Goal: Task Accomplishment & Management: Manage account settings

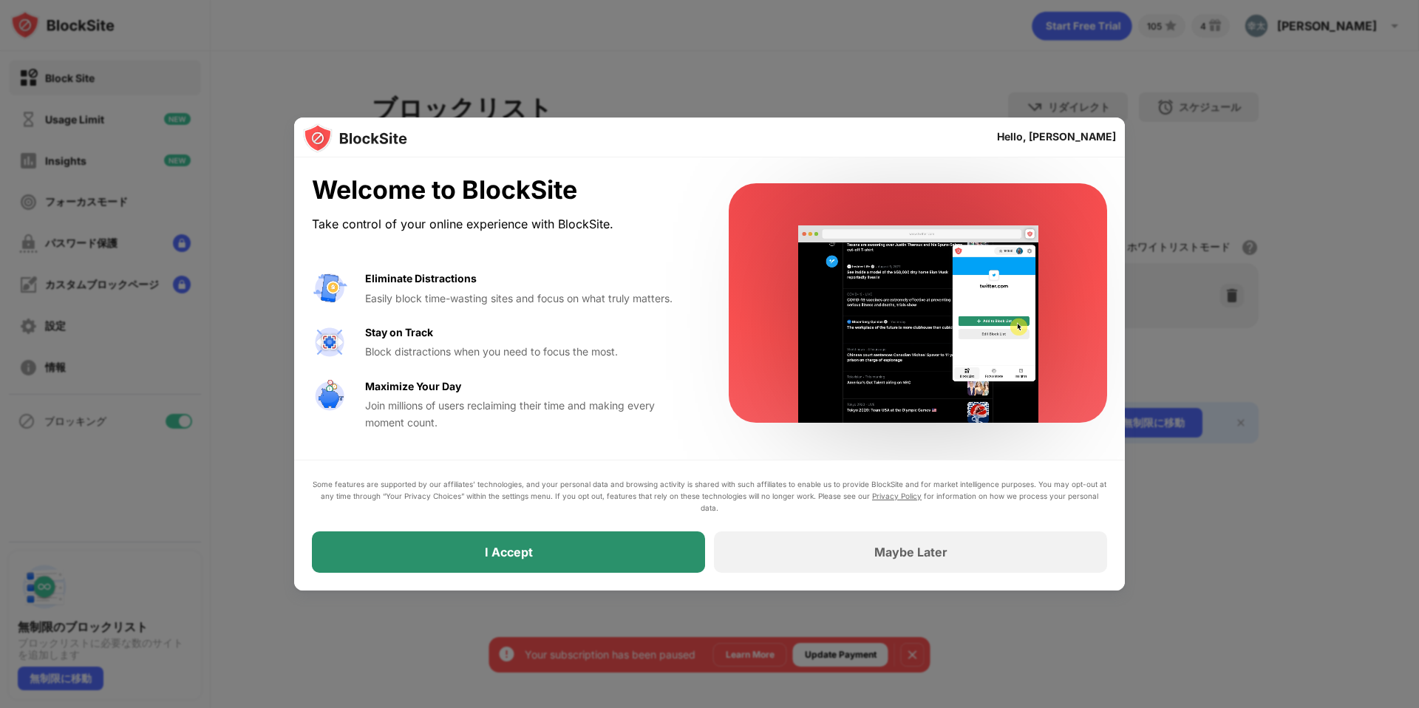
click at [573, 542] on div "I Accept" at bounding box center [508, 551] width 393 height 41
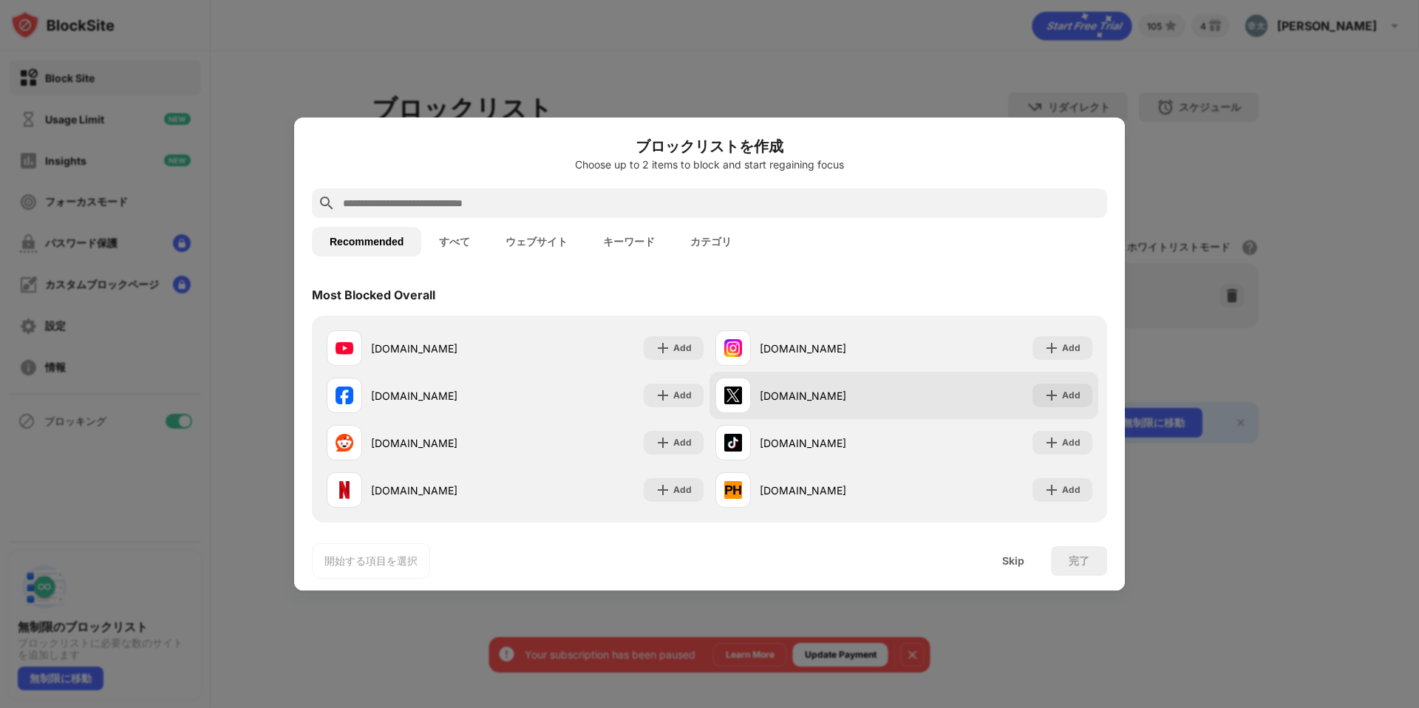
click at [870, 395] on div "x.com" at bounding box center [832, 396] width 144 height 16
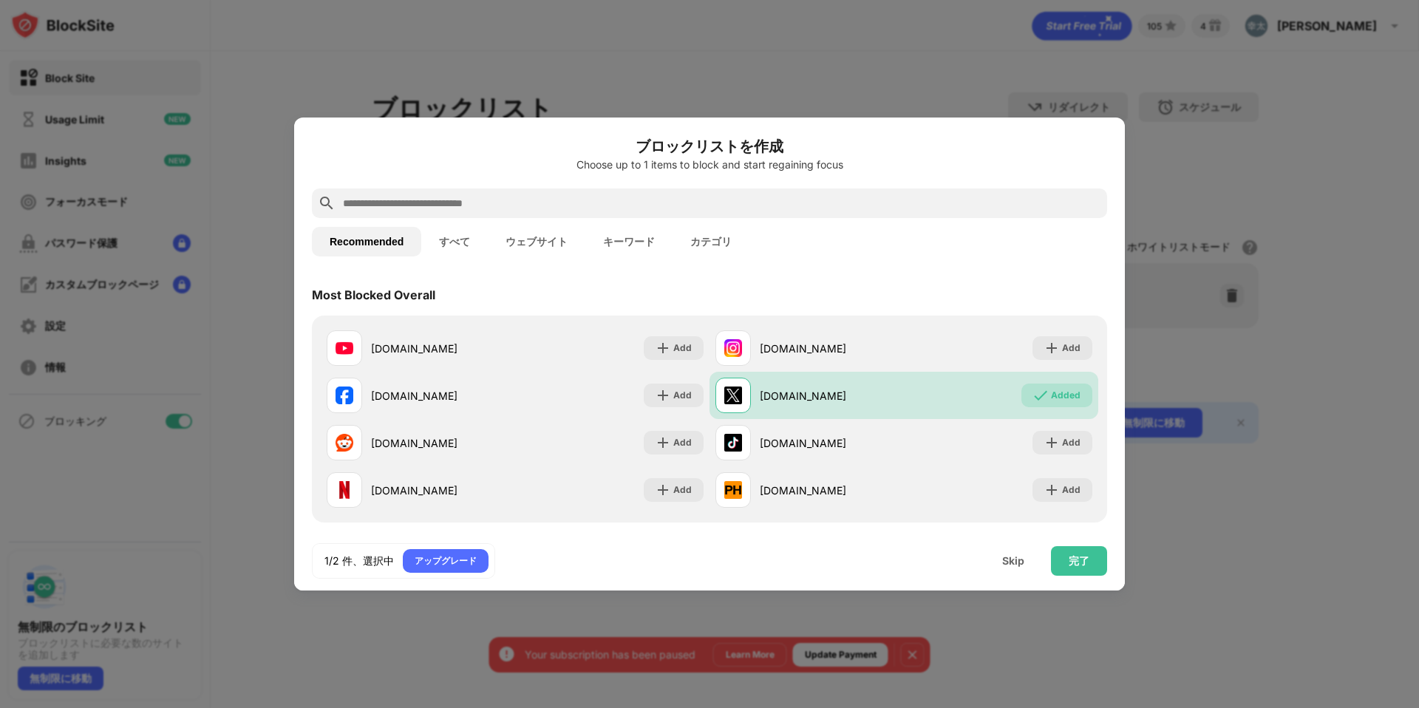
click at [533, 249] on button "ウェブサイト" at bounding box center [537, 242] width 98 height 30
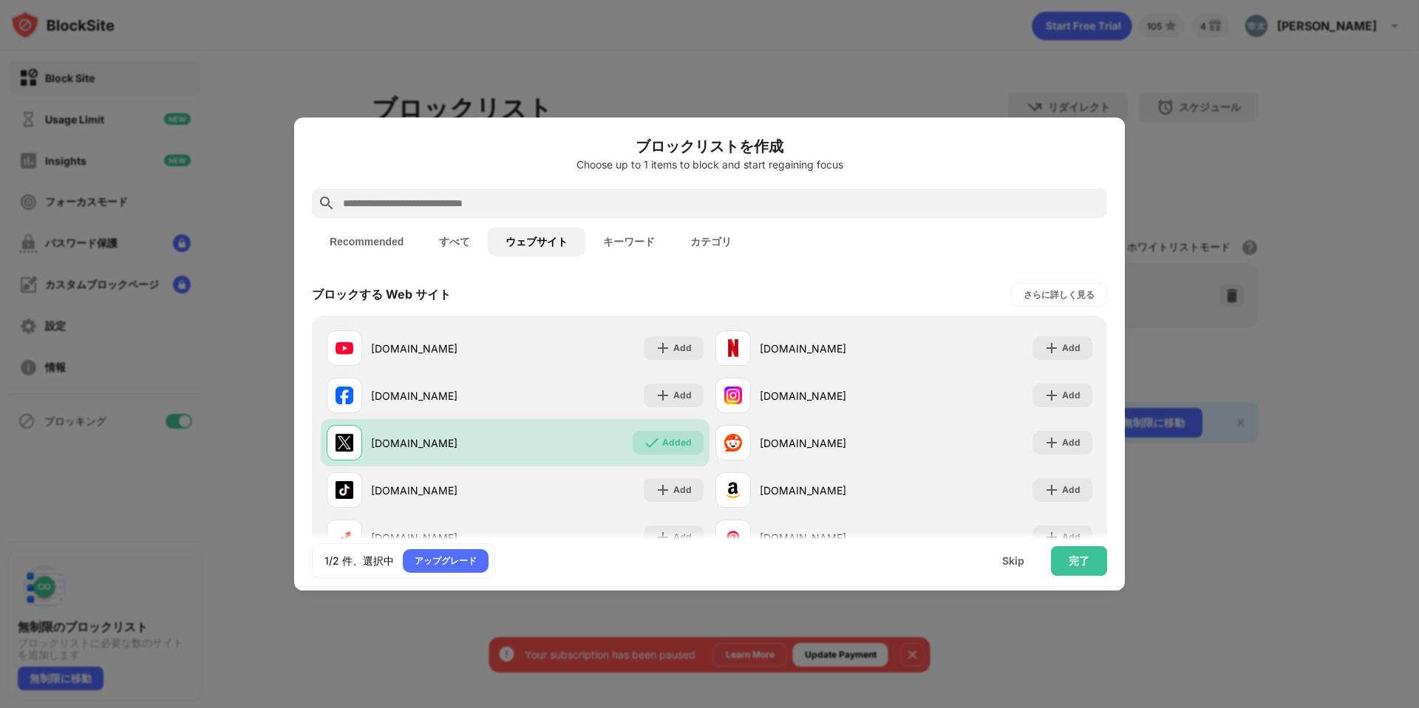
click at [457, 252] on button "すべて" at bounding box center [454, 242] width 67 height 30
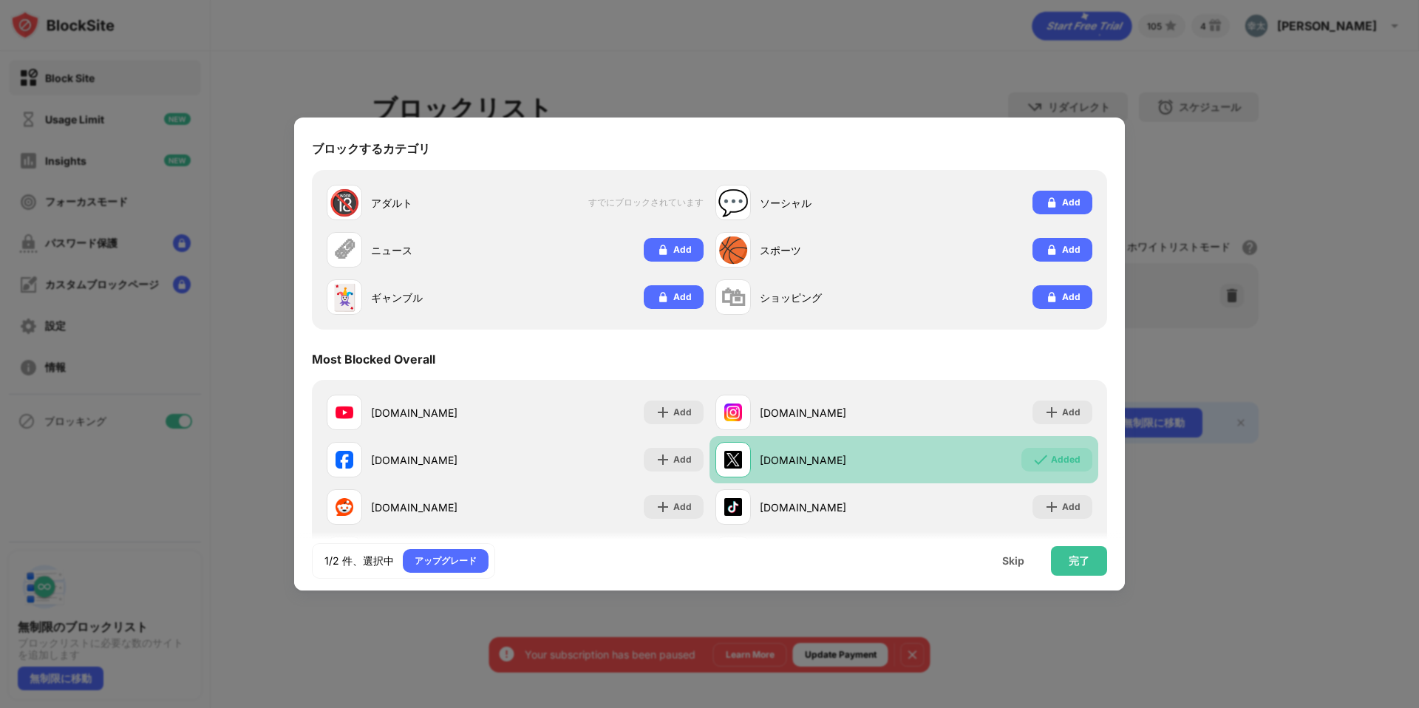
scroll to position [225, 0]
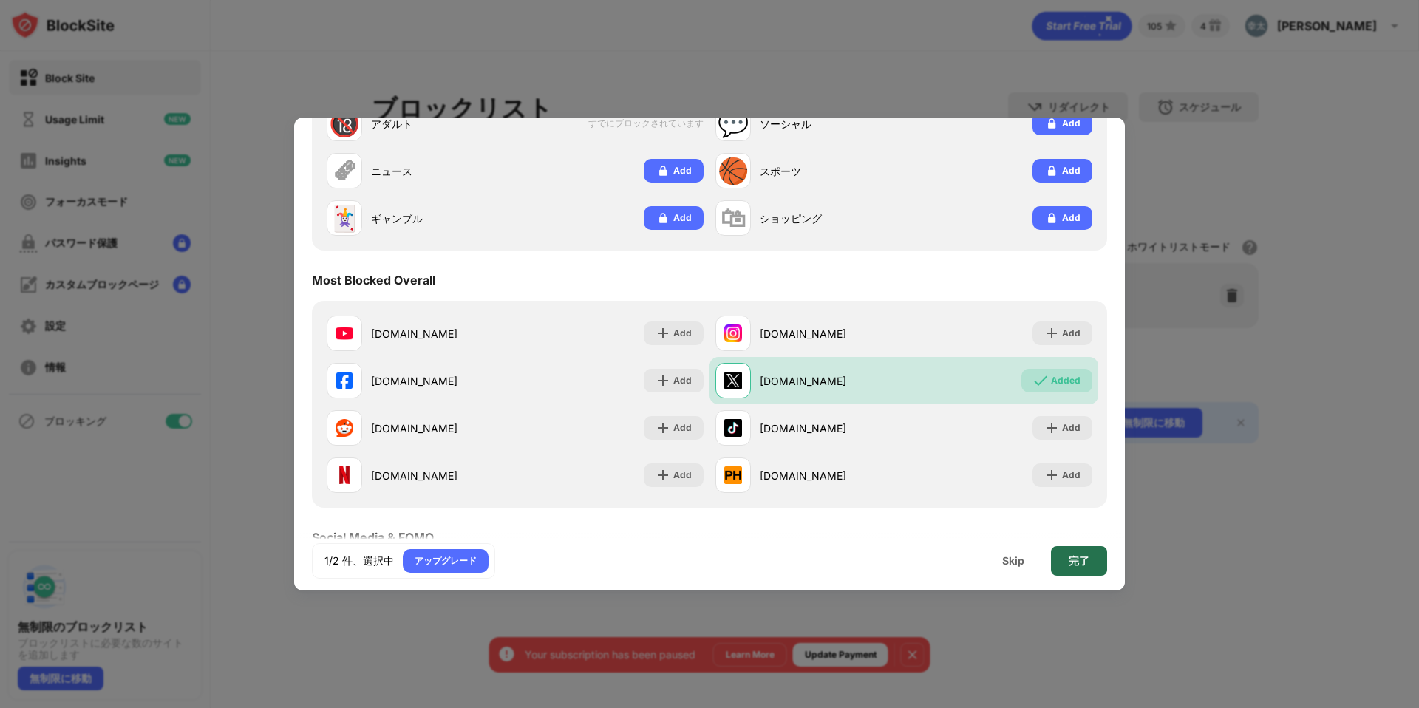
click at [1087, 557] on div "完了" at bounding box center [1078, 561] width 21 height 12
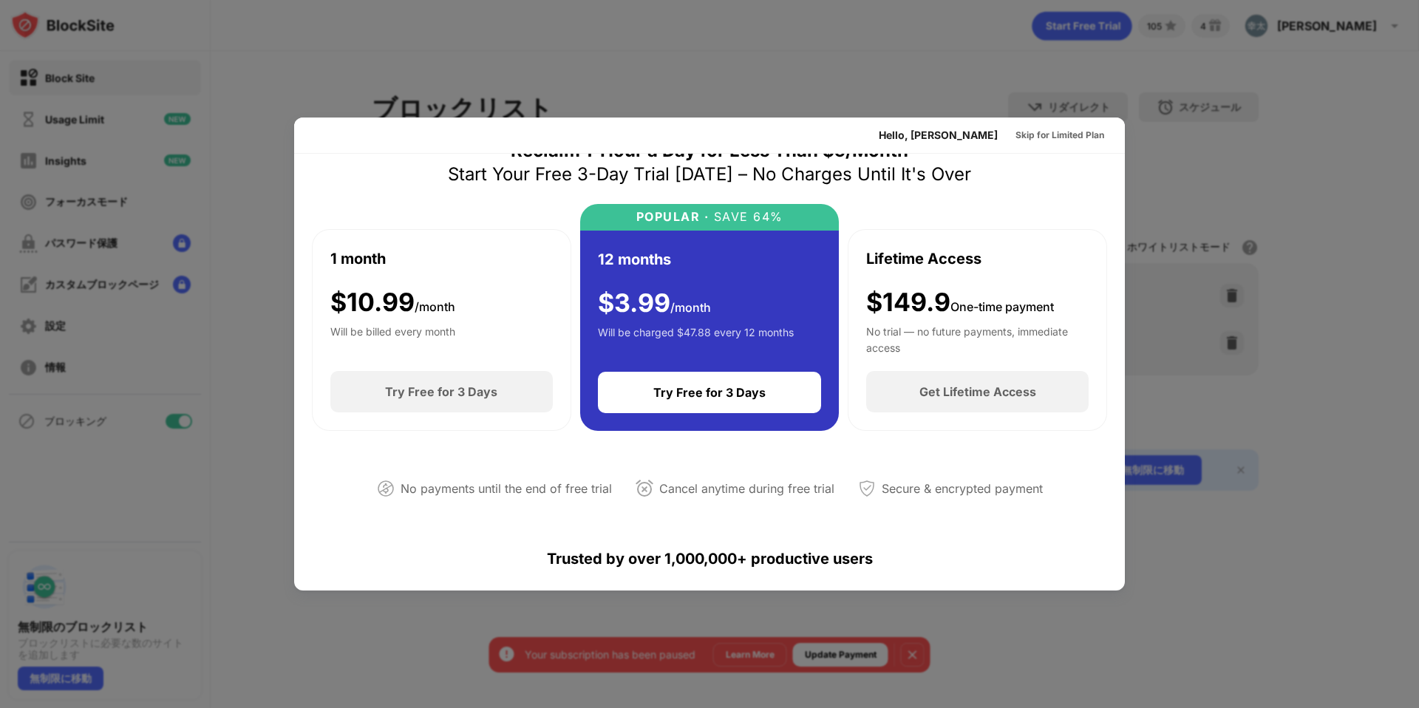
scroll to position [0, 0]
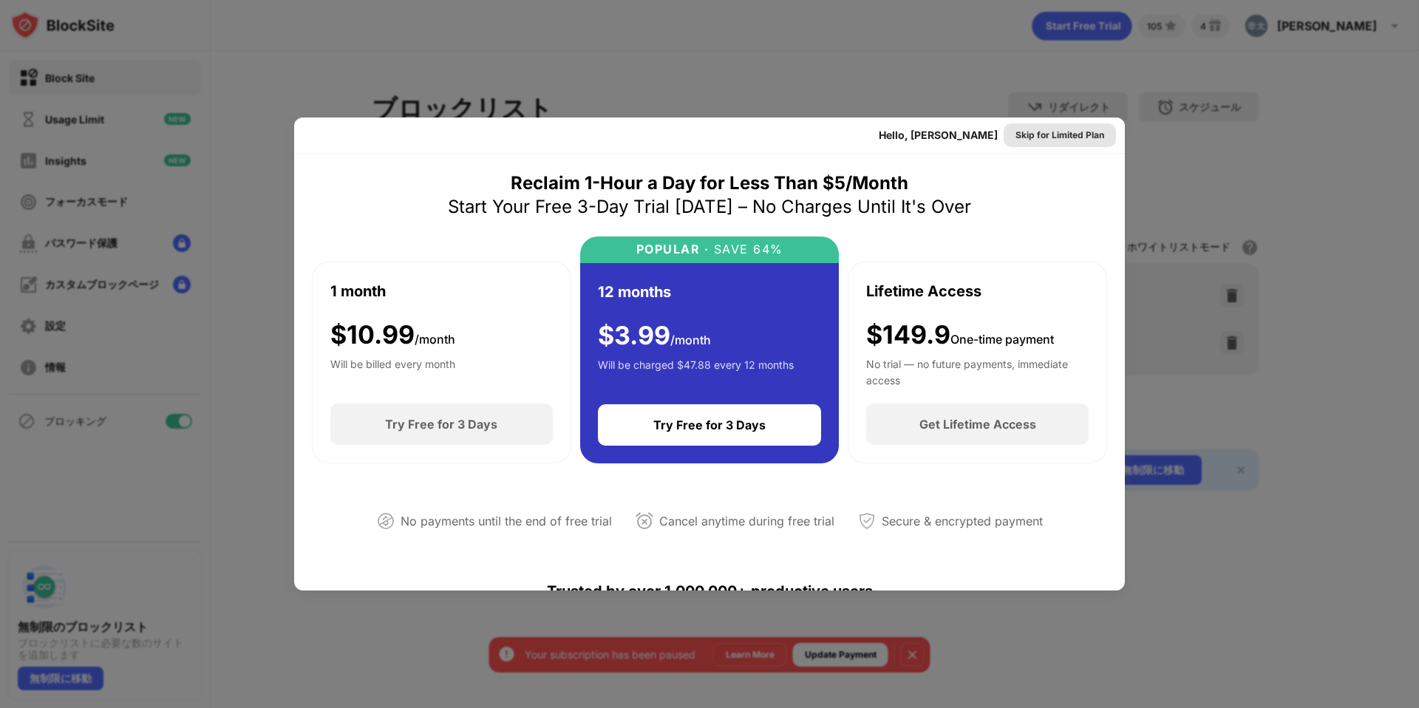
click at [1054, 133] on div "Skip for Limited Plan" at bounding box center [1059, 135] width 89 height 15
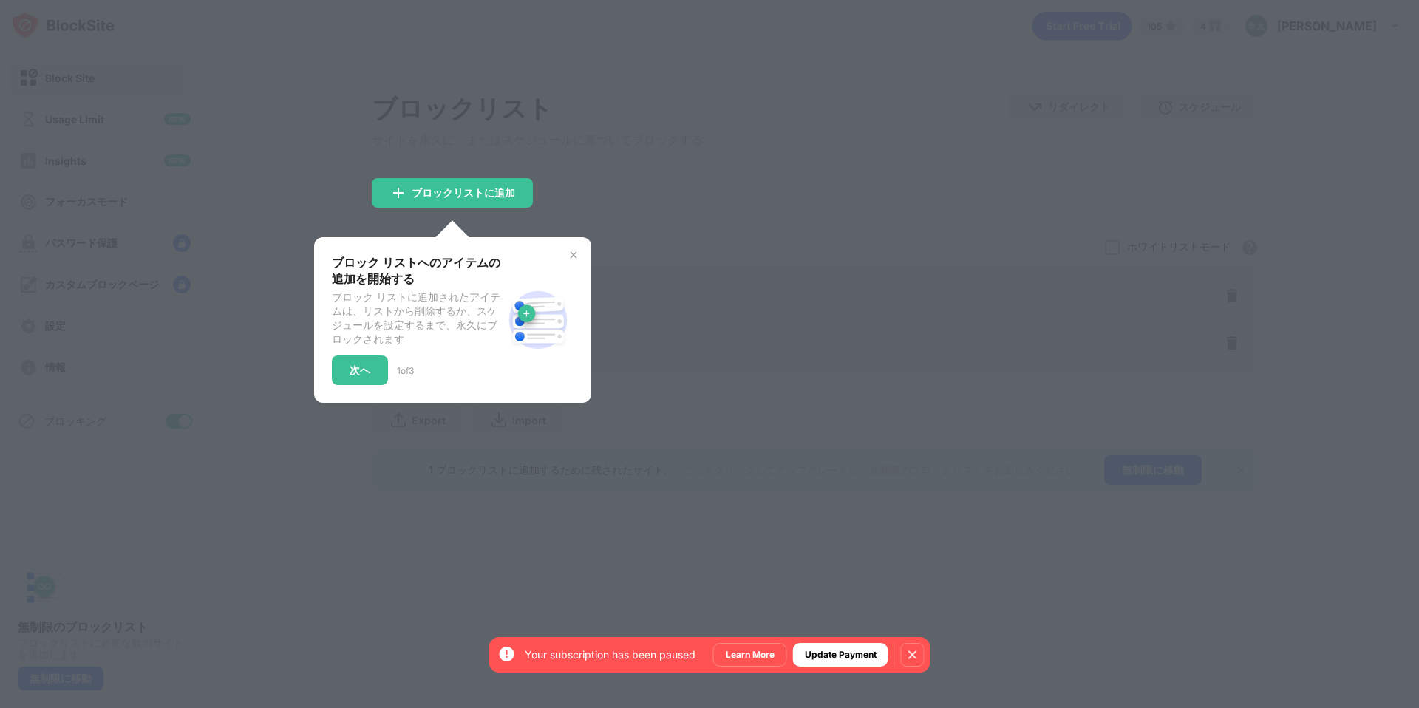
click at [572, 258] on img at bounding box center [573, 255] width 12 height 12
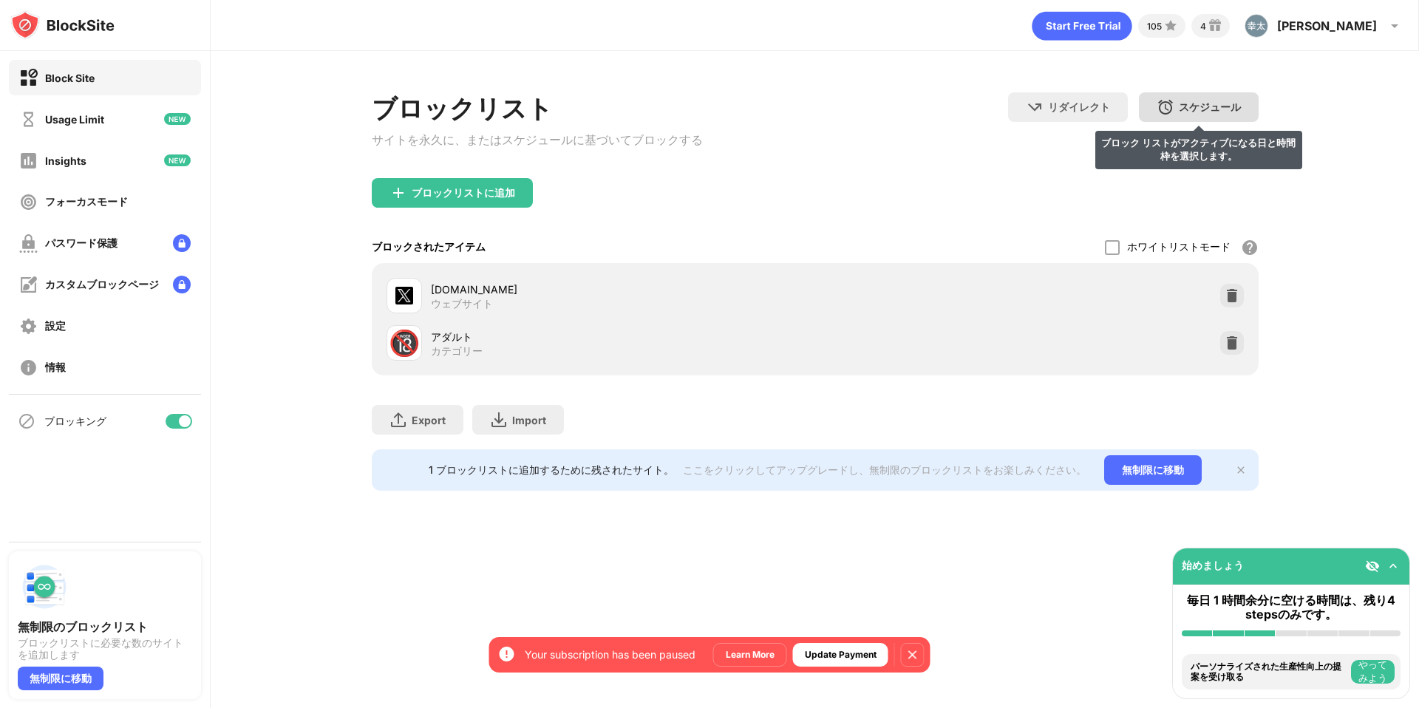
click at [1221, 106] on div "スケジュール" at bounding box center [1210, 107] width 62 height 14
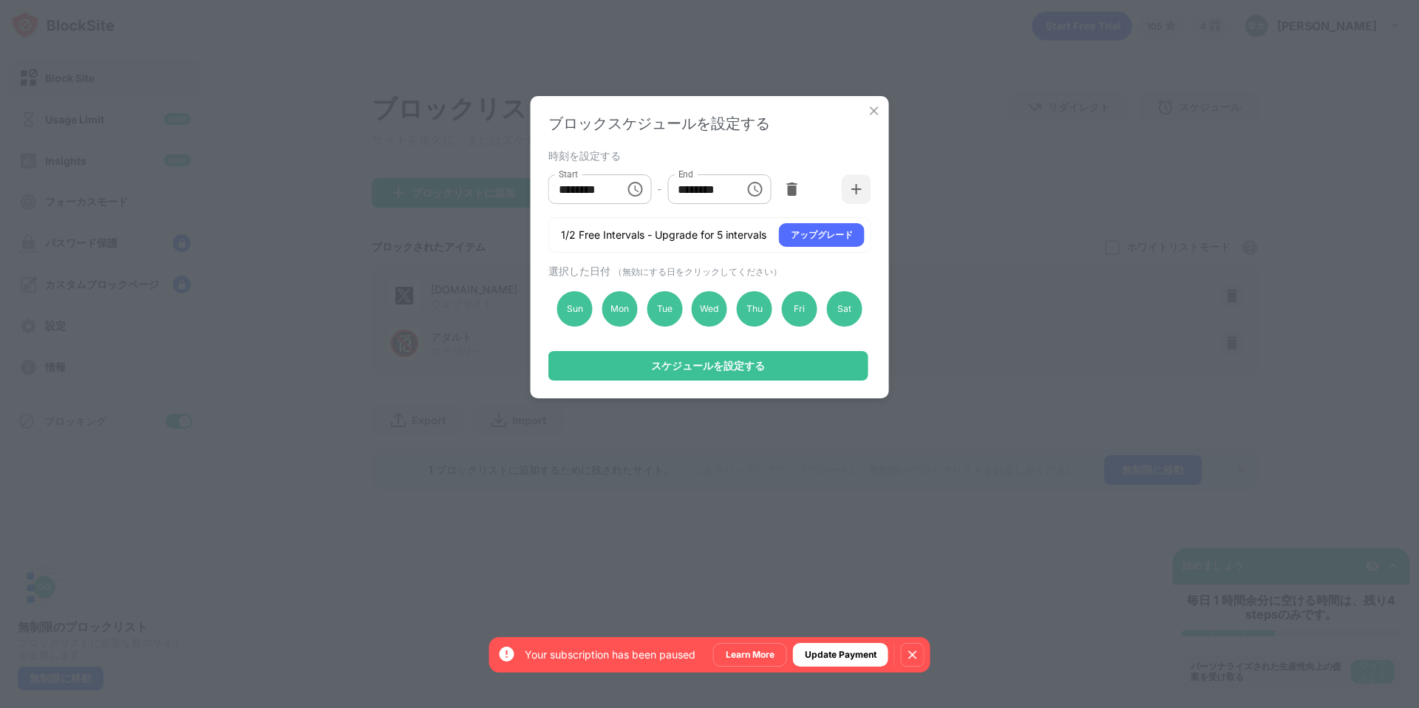
click at [751, 190] on icon "Choose time, selected time is 1:00 PM" at bounding box center [755, 189] width 18 height 18
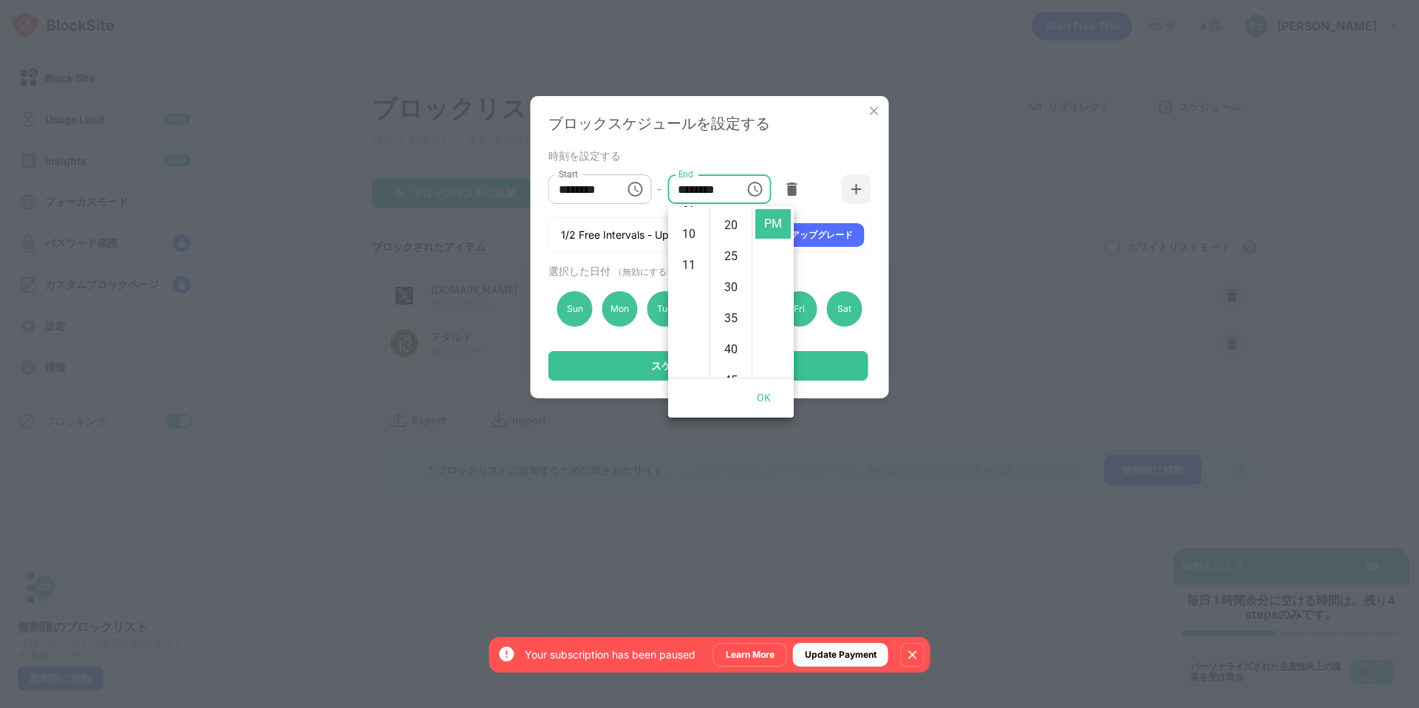
scroll to position [276, 0]
click at [692, 285] on li "11" at bounding box center [688, 289] width 35 height 30
click at [732, 277] on li "55" at bounding box center [730, 282] width 35 height 30
type input "********"
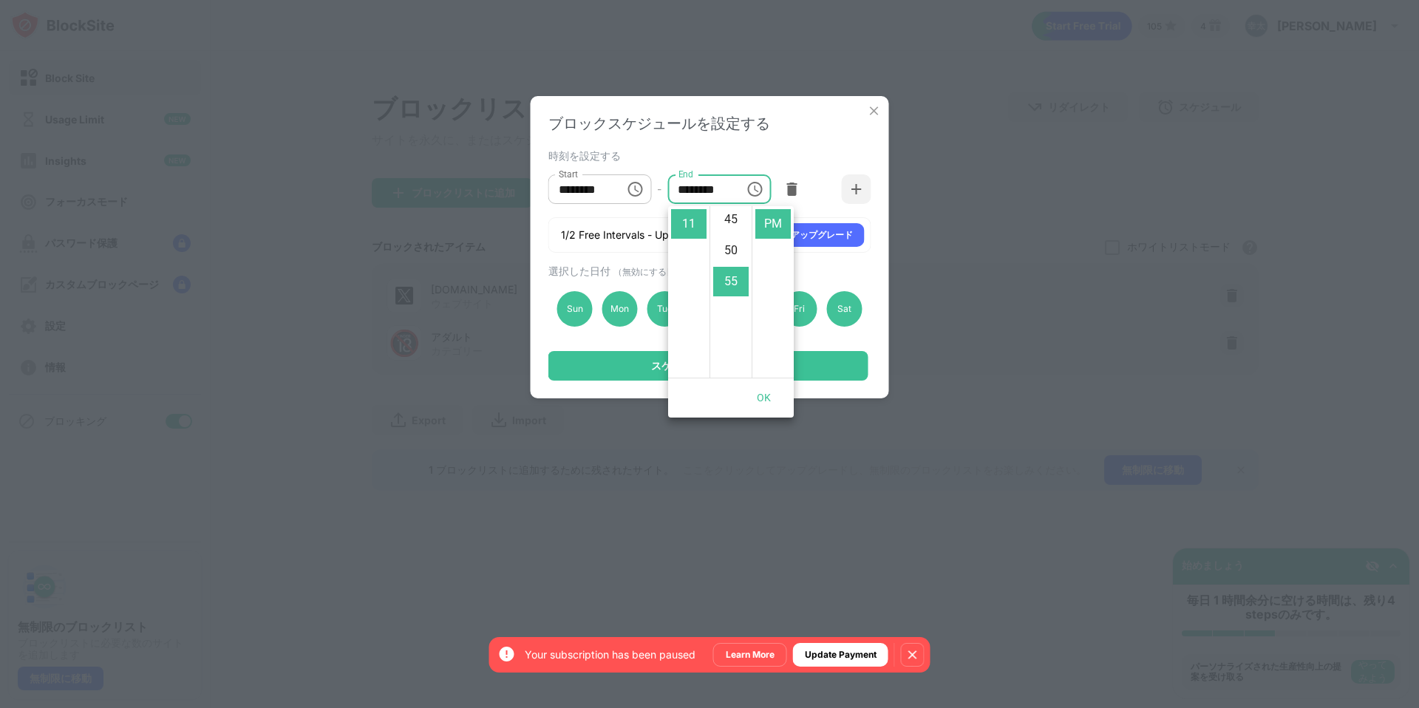
scroll to position [341, 0]
click at [776, 395] on button "OK" at bounding box center [763, 397] width 47 height 27
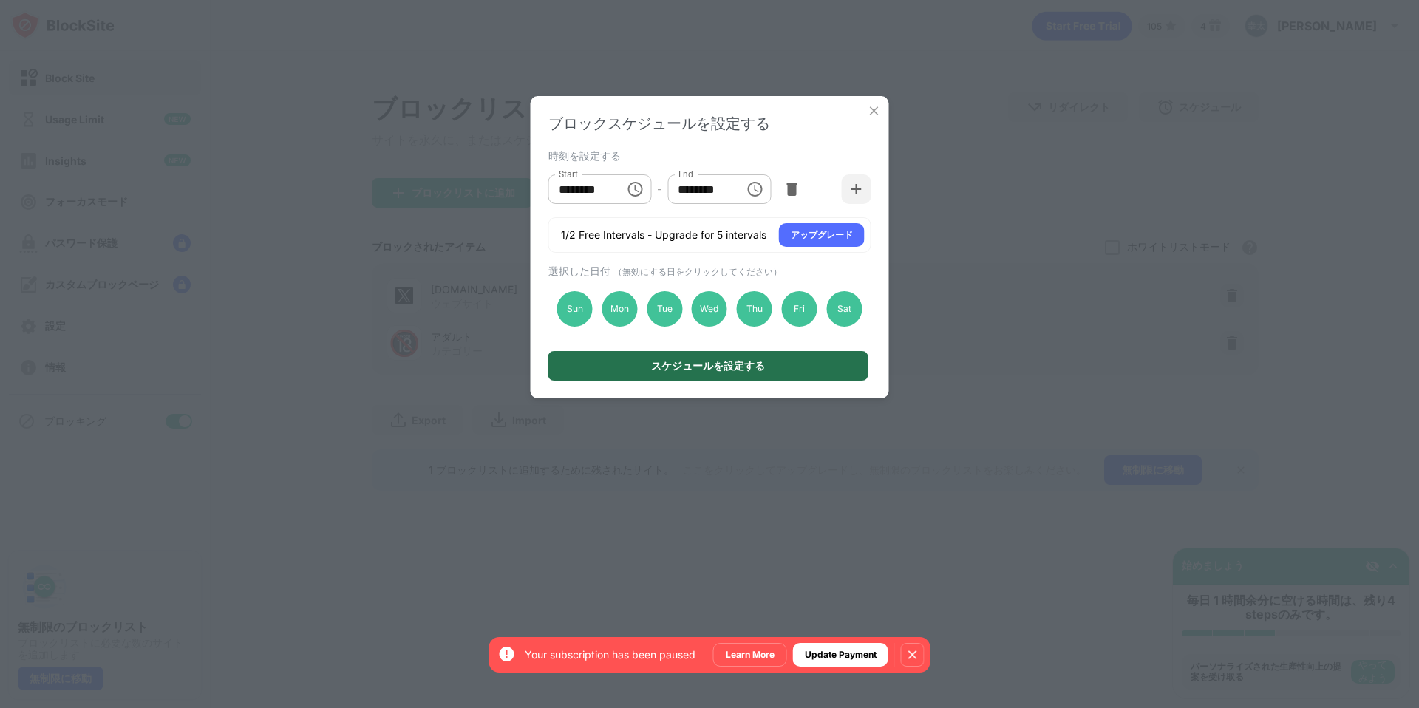
click at [802, 366] on div "スケジュールを設定する" at bounding box center [708, 366] width 320 height 30
